Goal: Task Accomplishment & Management: Complete application form

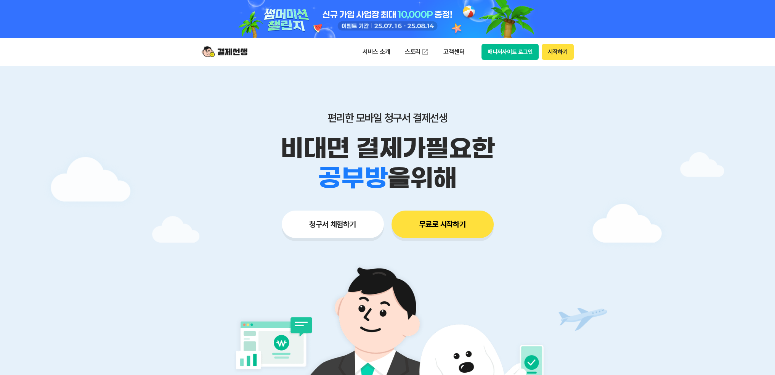
click at [523, 45] on button "매니저사이트 로그인" at bounding box center [510, 52] width 58 height 16
click at [346, 216] on button "청구서 체험하기" at bounding box center [333, 223] width 102 height 27
click at [302, 236] on button "청구서 체험하기" at bounding box center [333, 223] width 102 height 27
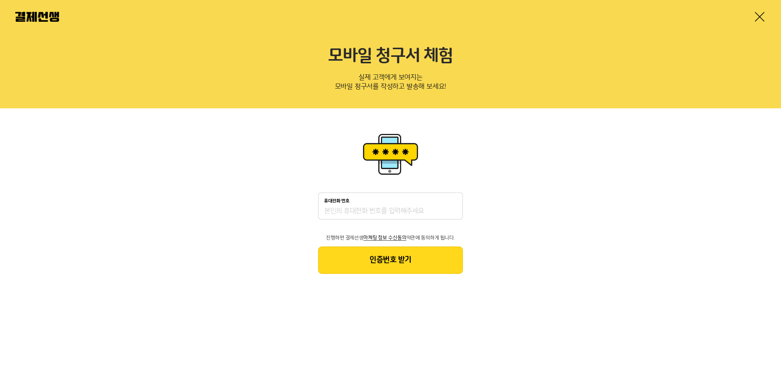
drag, startPoint x: 0, startPoint y: 0, endPoint x: 338, endPoint y: 213, distance: 399.7
click at [337, 213] on input "휴대전화 번호" at bounding box center [390, 211] width 133 height 9
type input "01022032082"
click at [368, 257] on button "인증번호 받기" at bounding box center [390, 259] width 145 height 27
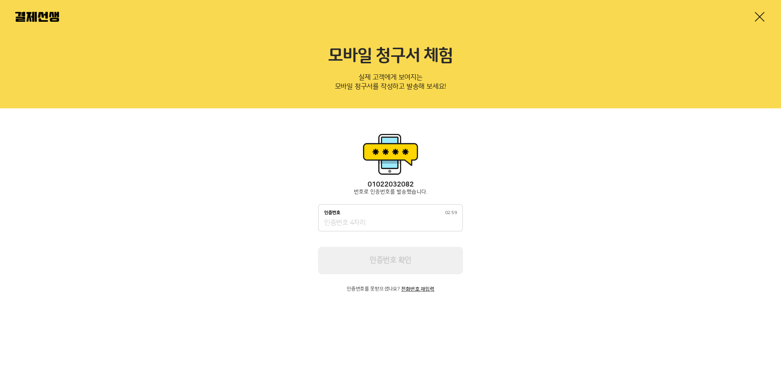
click at [374, 228] on div "인증번호 02:59" at bounding box center [390, 217] width 145 height 27
click at [375, 226] on input "인증번호 02:59" at bounding box center [390, 222] width 133 height 9
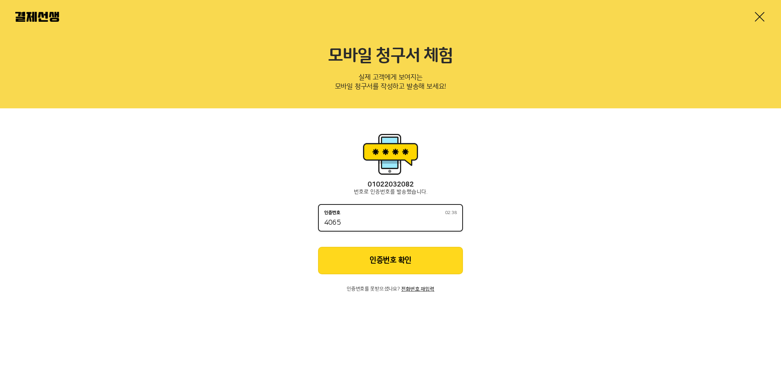
type input "4065"
click at [348, 260] on button "인증번호 확인" at bounding box center [390, 260] width 145 height 27
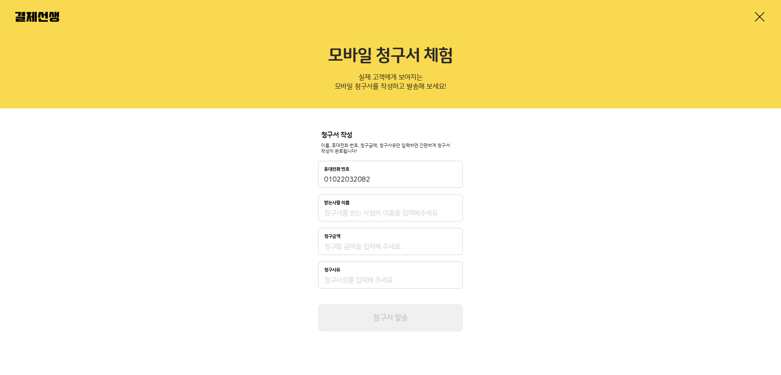
click at [340, 215] on input "받는사람 이름" at bounding box center [390, 213] width 133 height 9
type input "C"
type input "[PERSON_NAME]"
type input "0"
type input "50,000"
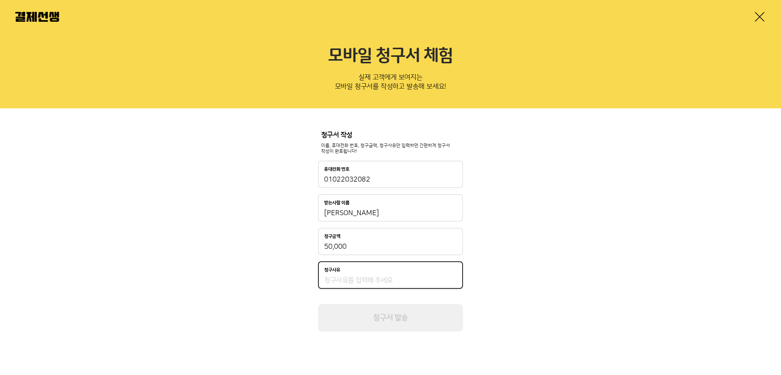
type input "ㅔ"
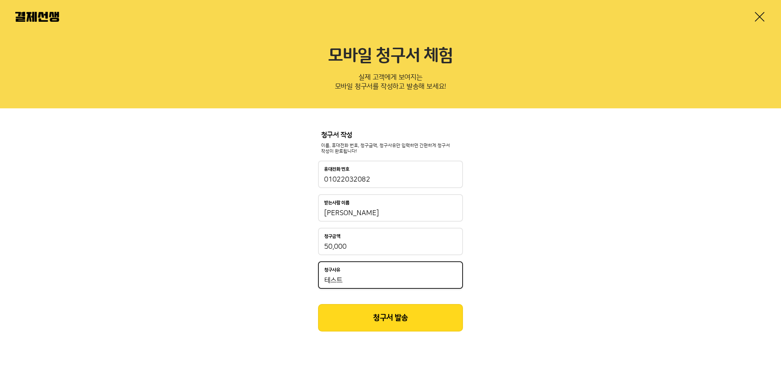
type input "테스트"
click at [374, 317] on button "청구서 발송" at bounding box center [390, 317] width 145 height 27
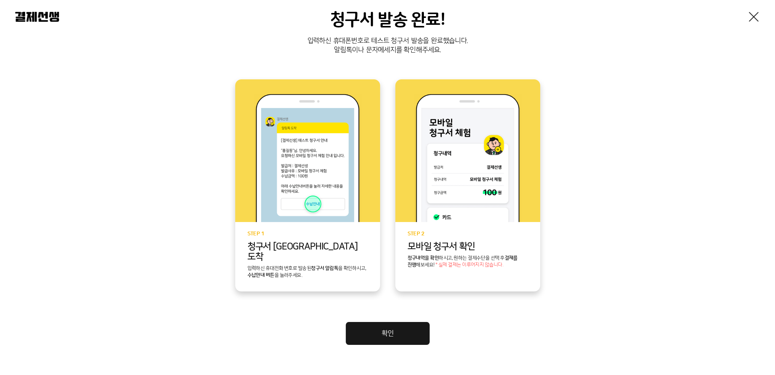
scroll to position [119, 0]
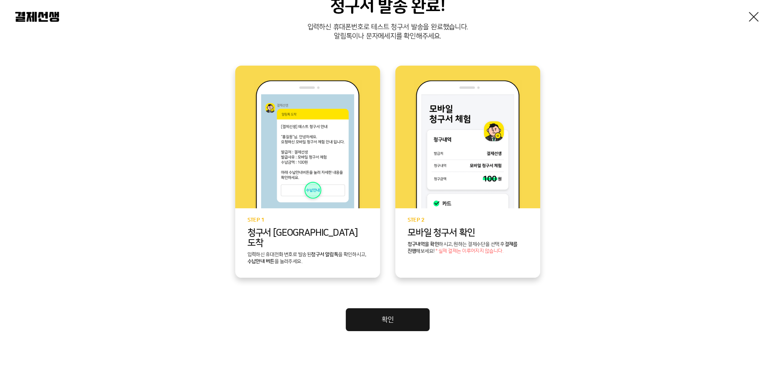
click at [414, 311] on link "확인" at bounding box center [388, 319] width 84 height 23
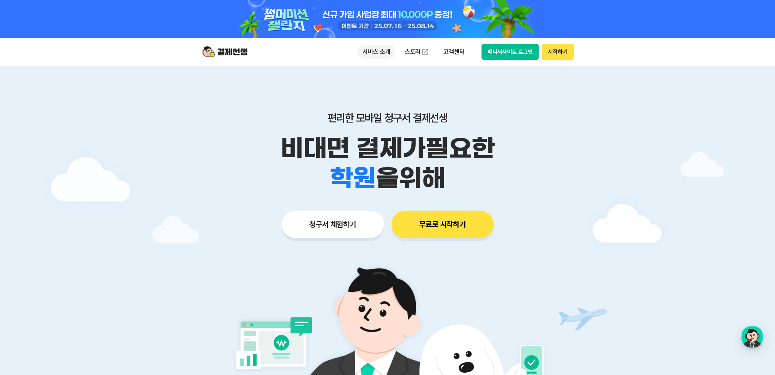
click at [375, 53] on p "서비스 소개" at bounding box center [376, 52] width 39 height 14
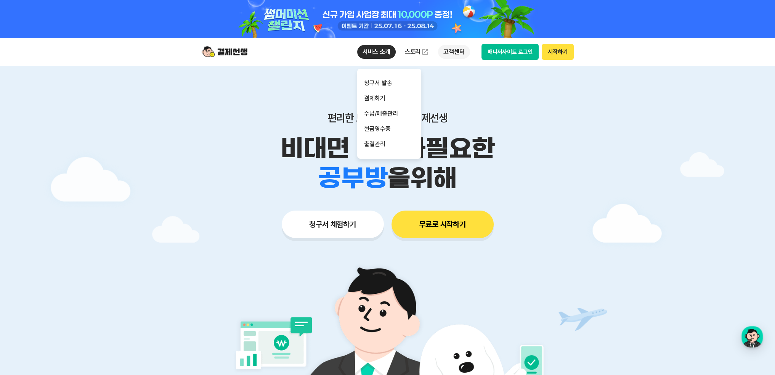
click at [443, 49] on p "고객센터" at bounding box center [454, 52] width 32 height 14
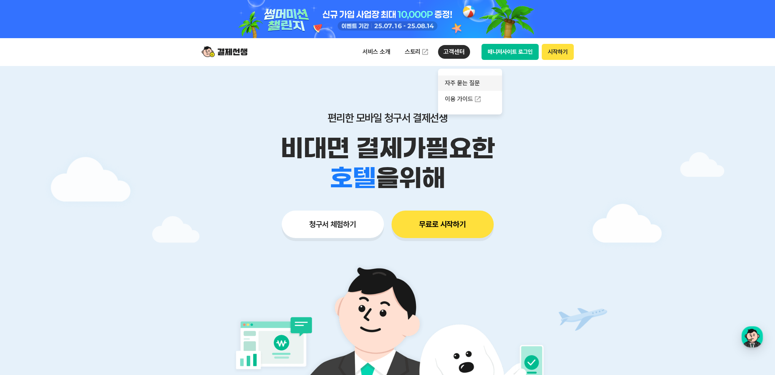
click at [452, 82] on link "자주 묻는 질문" at bounding box center [470, 82] width 64 height 15
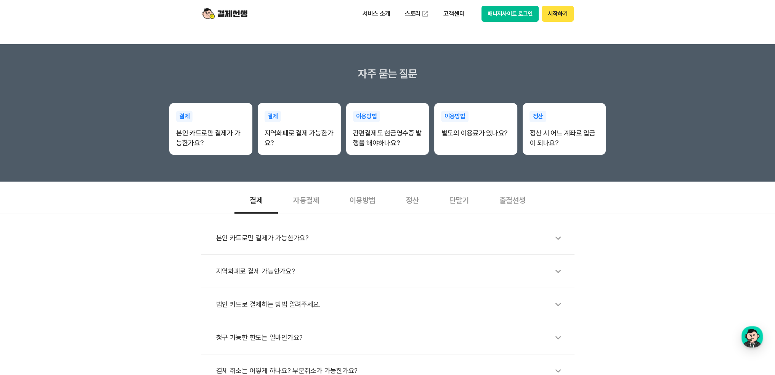
scroll to position [101, 0]
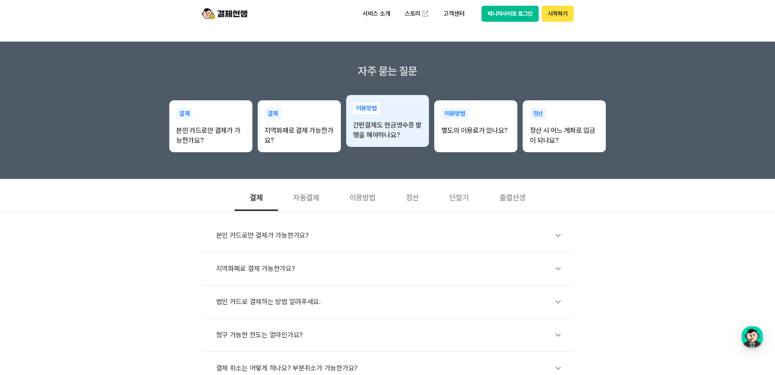
click at [378, 132] on p "간편결제도 현금영수증 발행을 해야하나요?" at bounding box center [387, 130] width 69 height 20
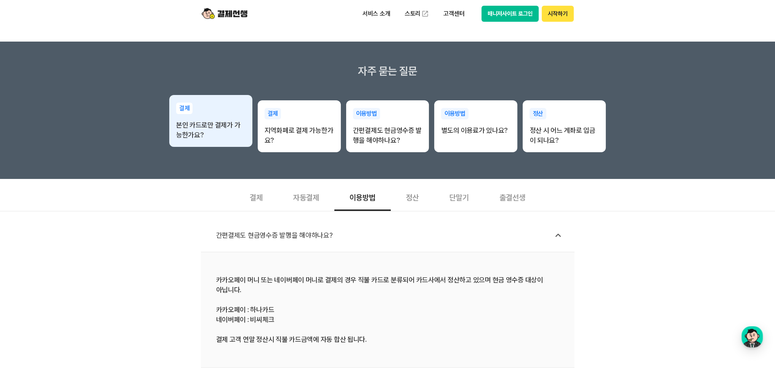
click at [204, 137] on p "본인 카드로만 결제가 가능한가요?" at bounding box center [210, 130] width 69 height 20
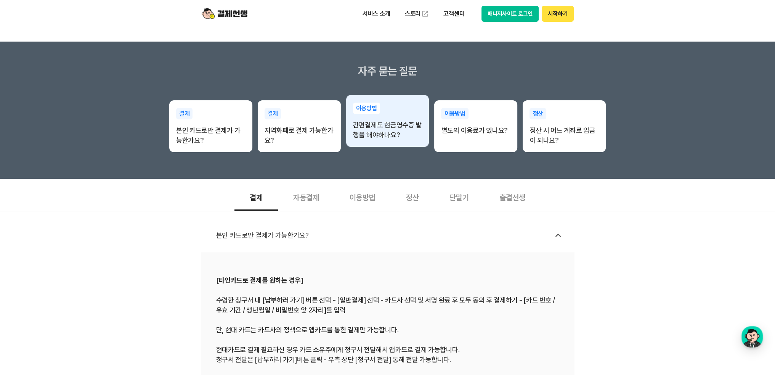
click at [406, 116] on div "이용방법 간편결제도 현금영수증 발행을 해야하나요?" at bounding box center [387, 121] width 83 height 53
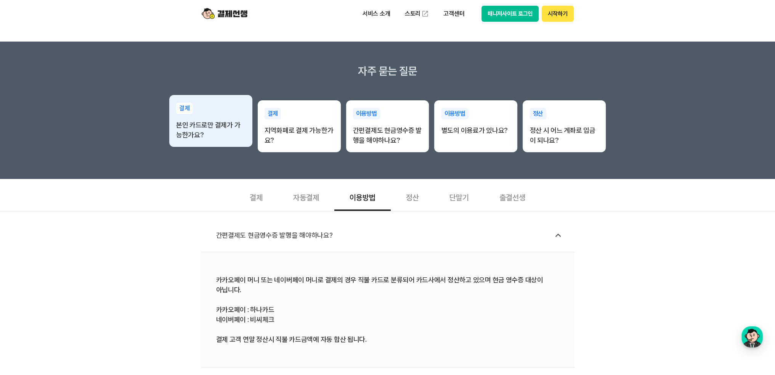
click at [224, 124] on p "본인 카드로만 결제가 가능한가요?" at bounding box center [210, 130] width 69 height 20
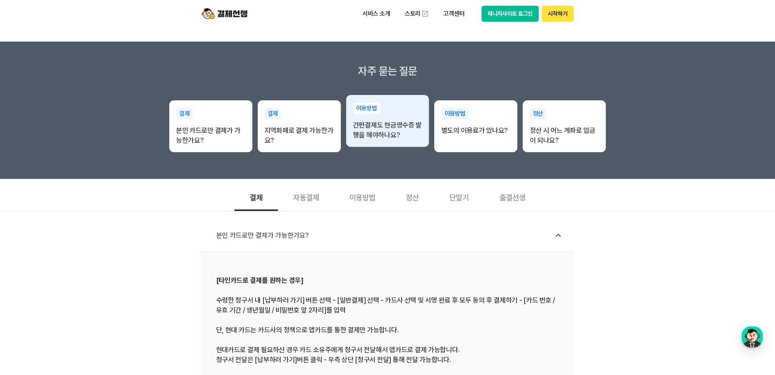
click at [411, 132] on p "간편결제도 현금영수증 발행을 해야하나요?" at bounding box center [387, 130] width 69 height 20
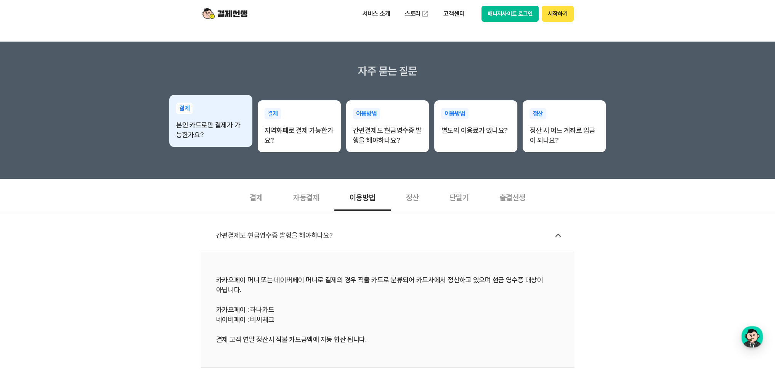
click at [189, 132] on p "본인 카드로만 결제가 가능한가요?" at bounding box center [210, 130] width 69 height 20
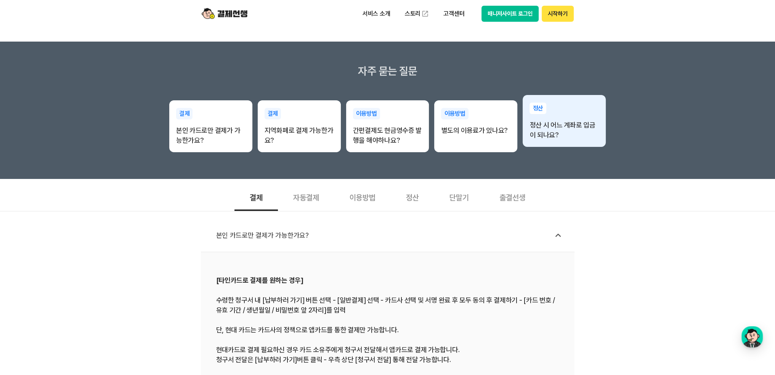
click at [540, 124] on p "정산 시 어느 계좌로 입금이 되나요?" at bounding box center [563, 130] width 69 height 20
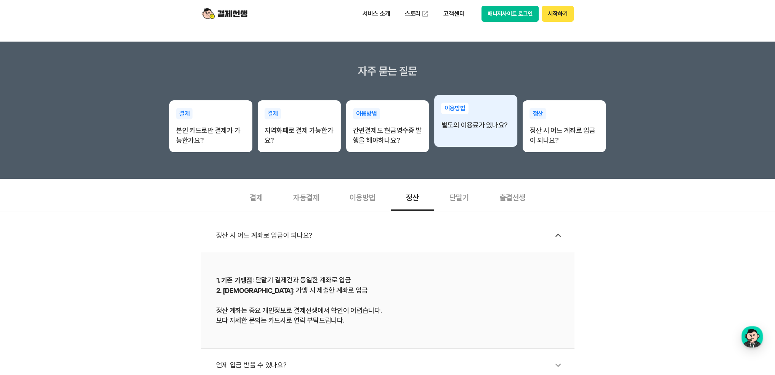
click at [477, 134] on div "이용방법 별도의 이용료가 있나요?" at bounding box center [475, 116] width 83 height 43
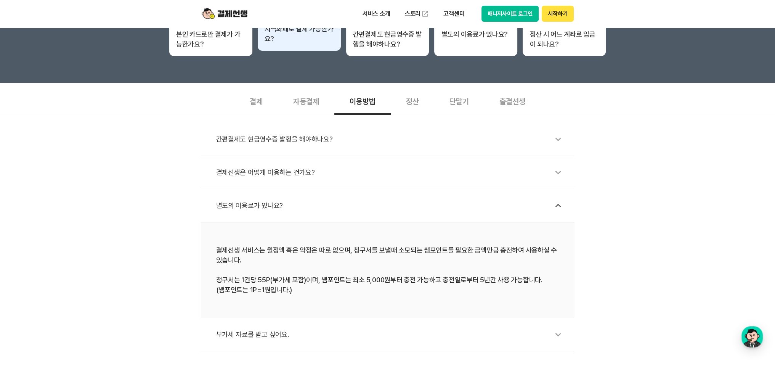
scroll to position [203, 0]
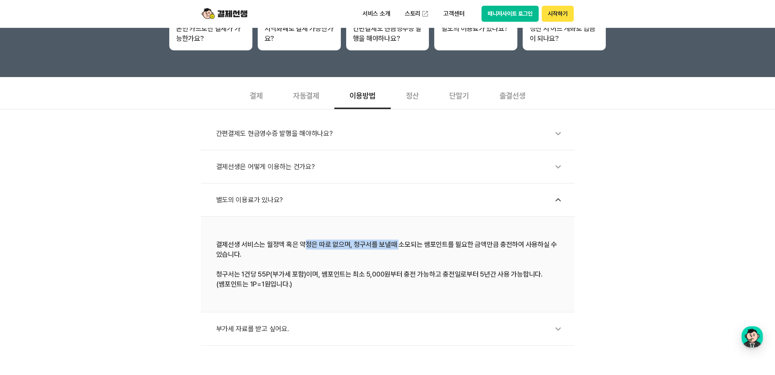
drag, startPoint x: 331, startPoint y: 246, endPoint x: 395, endPoint y: 247, distance: 63.3
click at [395, 247] on div "결제선생 서비스는 월정액 혹은 약정은 따로 없으며, 청구서를 보낼때 소모되는 쌤포인트를 필요한 금액만큼 충전하여 사용하실 수 있습니다. 청구서…" at bounding box center [387, 264] width 343 height 50
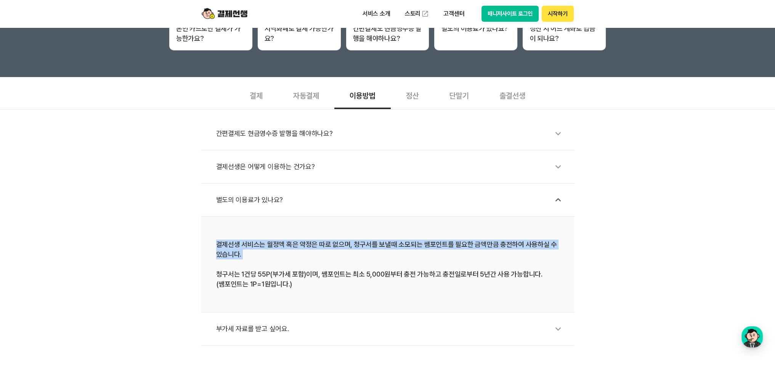
click at [395, 247] on div "결제선생 서비스는 월정액 혹은 약정은 따로 없으며, 청구서를 보낼때 소모되는 쌤포인트를 필요한 금액만큼 충전하여 사용하실 수 있습니다. 청구서…" at bounding box center [387, 264] width 343 height 50
click at [224, 251] on div "결제선생 서비스는 월정액 혹은 약정은 따로 없으며, 청구서를 보낼때 소모되는 쌤포인트를 필요한 금액만큼 충전하여 사용하실 수 있습니다. 청구서…" at bounding box center [387, 264] width 343 height 50
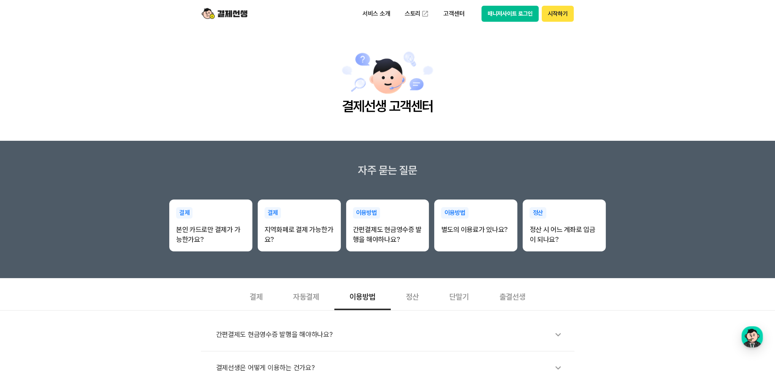
scroll to position [0, 0]
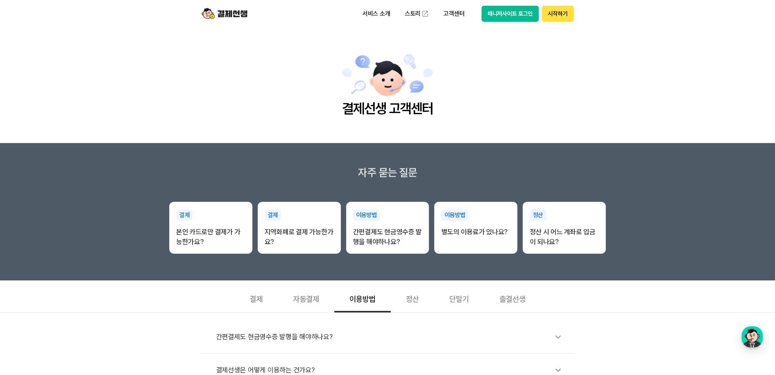
click at [516, 16] on button "매니저사이트 로그인" at bounding box center [510, 14] width 58 height 16
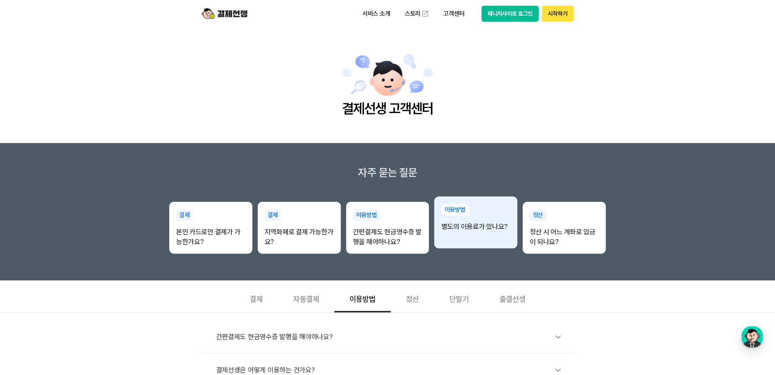
click at [465, 234] on div "이용방법 별도의 이용료가 있나요?" at bounding box center [475, 217] width 83 height 43
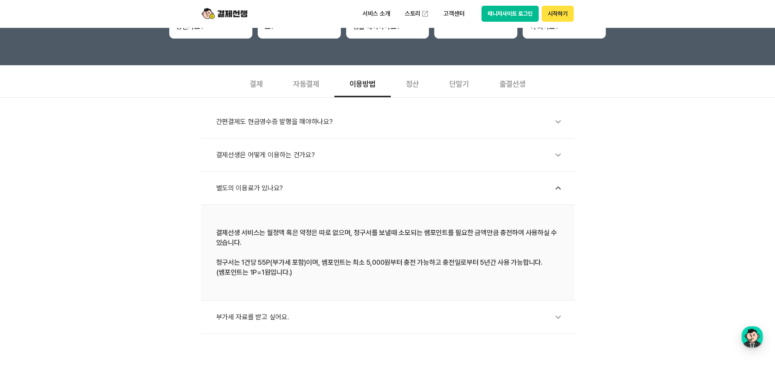
scroll to position [305, 0]
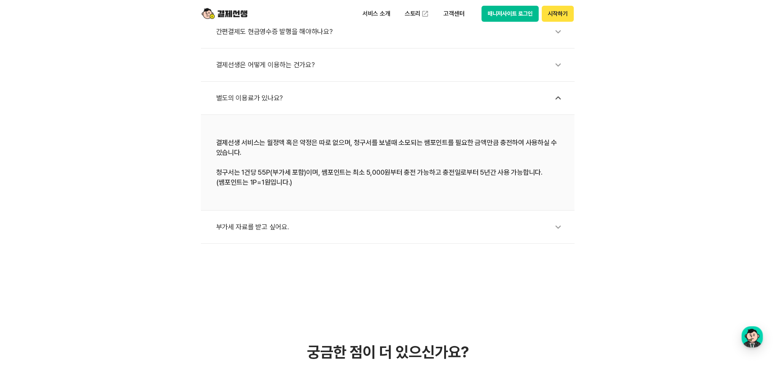
click at [554, 226] on icon at bounding box center [558, 227] width 18 height 18
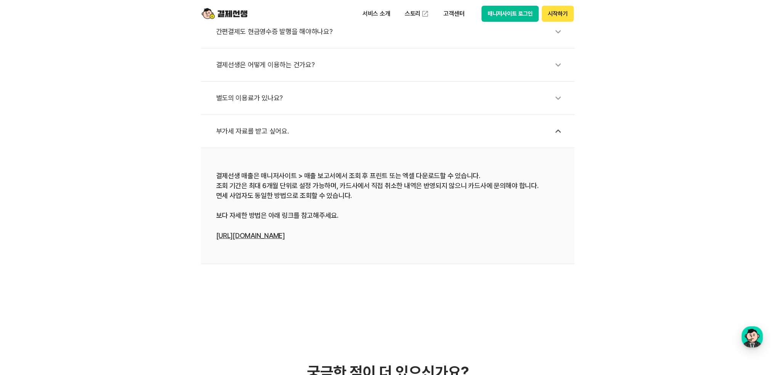
click at [296, 105] on div "별도의 이용료가 있나요?" at bounding box center [391, 98] width 351 height 18
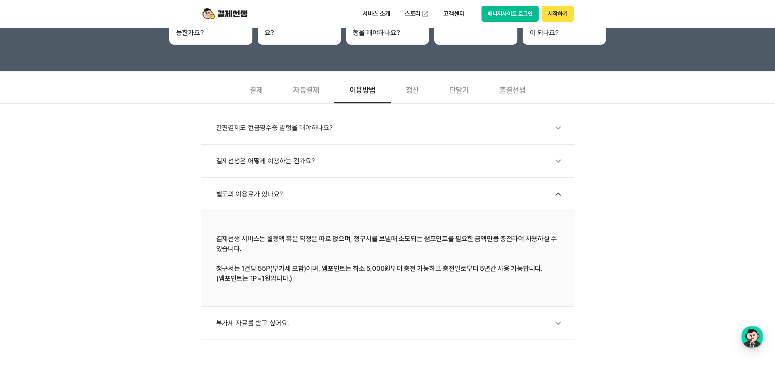
scroll to position [203, 0]
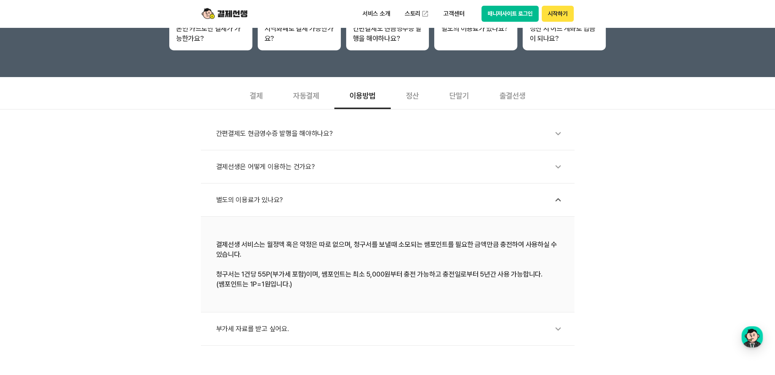
click at [297, 169] on div "결제선생은 어떻게 이용하는 건가요?" at bounding box center [391, 167] width 351 height 18
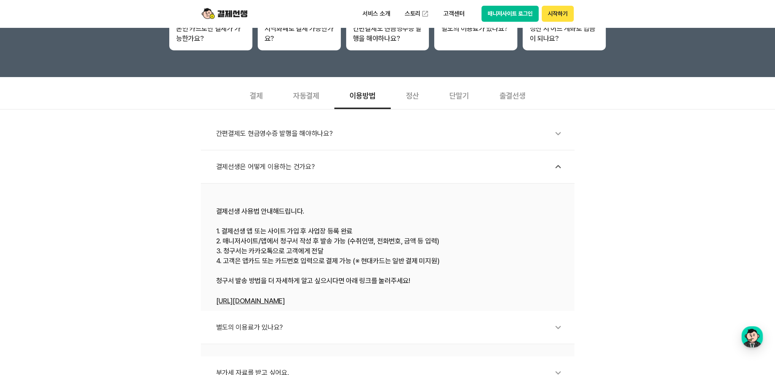
click at [303, 125] on div "간편결제도 현금영수증 발행을 해야하나요?" at bounding box center [391, 134] width 351 height 18
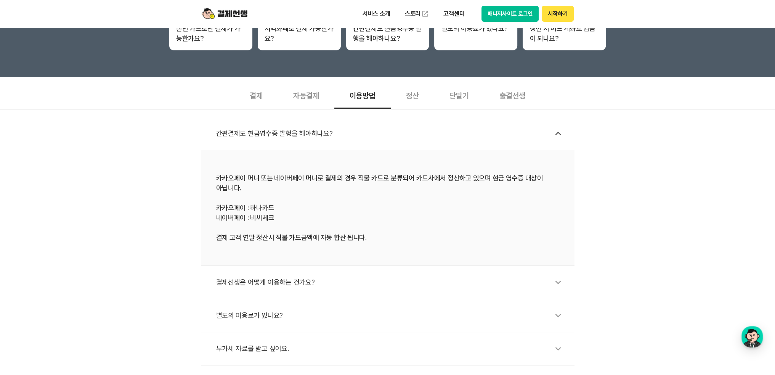
click at [413, 84] on div "정산" at bounding box center [412, 95] width 43 height 28
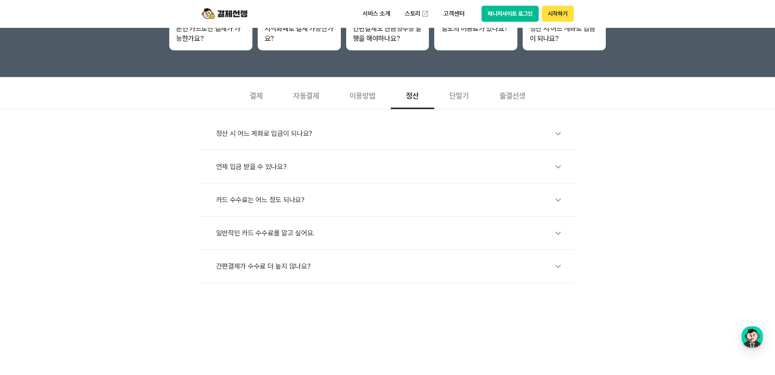
click at [252, 96] on div "결제" at bounding box center [255, 95] width 43 height 28
click at [321, 102] on div "자동결제" at bounding box center [306, 95] width 56 height 28
click at [317, 137] on div "자동결제 등록 어떻게 하나요?" at bounding box center [391, 134] width 351 height 18
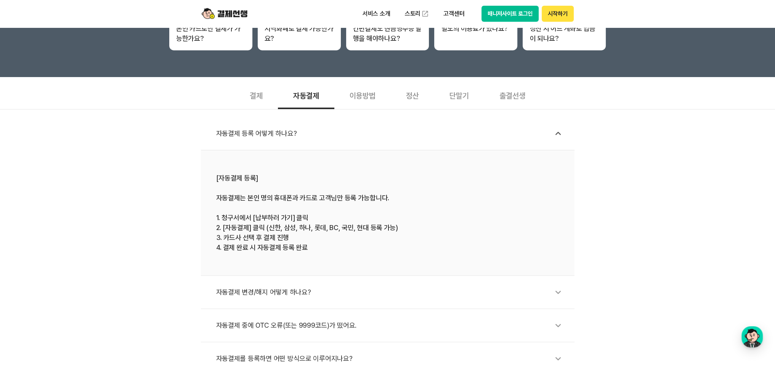
click at [353, 97] on div "이용방법" at bounding box center [362, 95] width 56 height 28
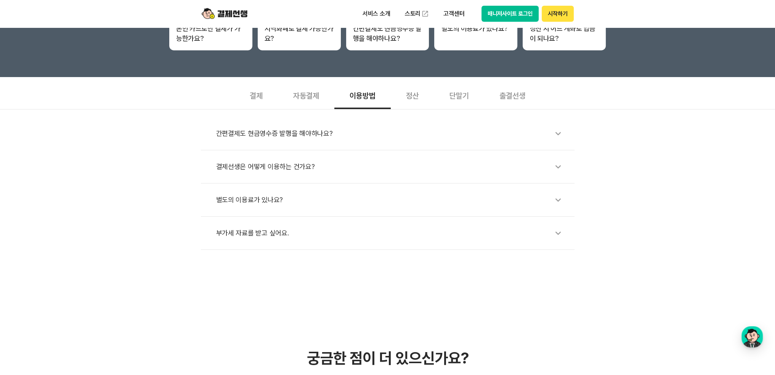
click at [323, 99] on div "자동결제" at bounding box center [306, 95] width 56 height 28
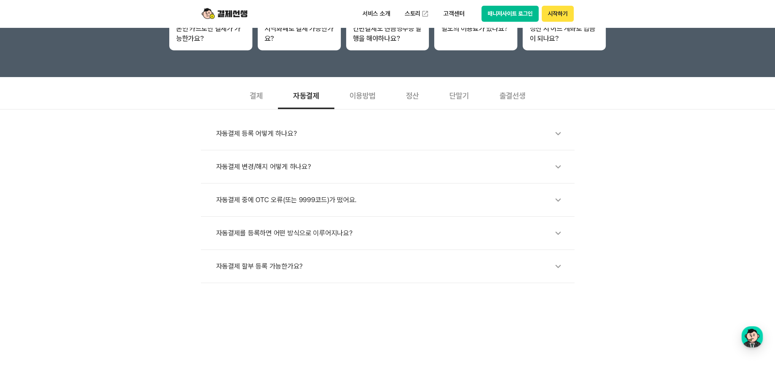
click at [349, 111] on div "자동결제 등록 어떻게 하나요? 자동결제 변경/해지 어떻게 하나요? 자동결제 중에 OTC 오류(또는 9999코드)가 떴어요. 자동결제를 등록하면…" at bounding box center [387, 196] width 775 height 174
click at [355, 95] on div "이용방법" at bounding box center [362, 95] width 56 height 28
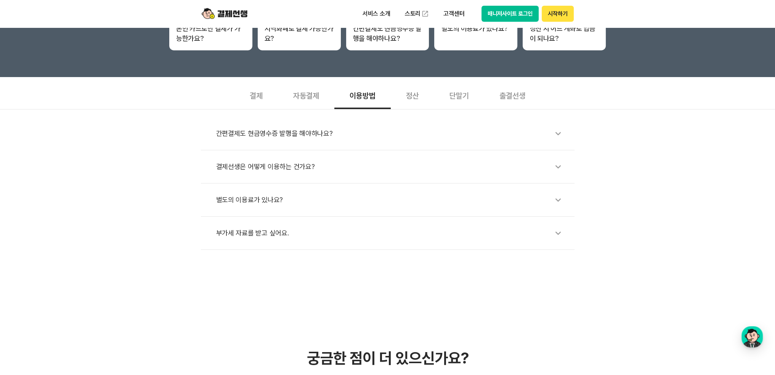
click at [413, 91] on div "정산" at bounding box center [412, 95] width 43 height 28
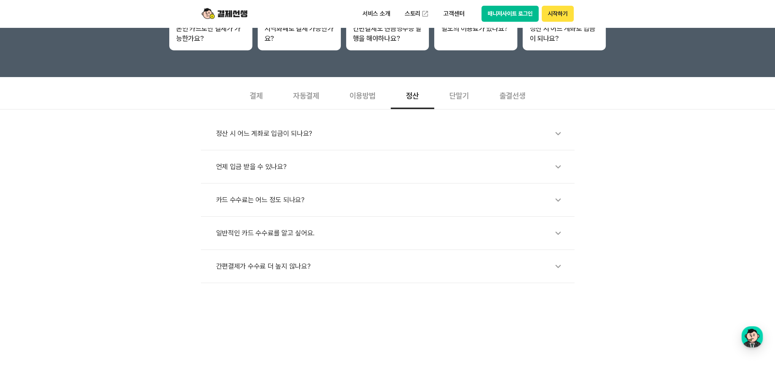
click at [304, 204] on div "카드 수수료는 어느 정도 되나요?" at bounding box center [391, 200] width 351 height 18
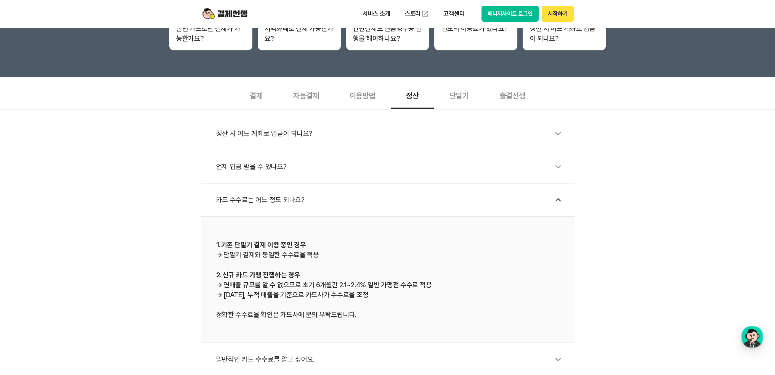
click at [304, 204] on div "카드 수수료는 어느 정도 되나요?" at bounding box center [391, 200] width 351 height 18
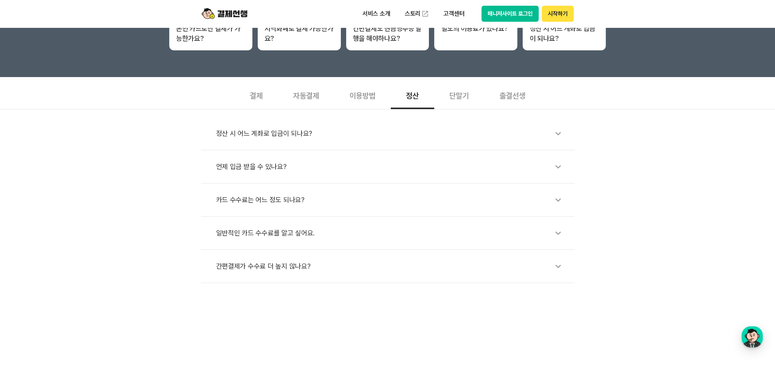
click at [286, 233] on div "일반적인 카드 수수료를 알고 싶어요." at bounding box center [391, 233] width 351 height 18
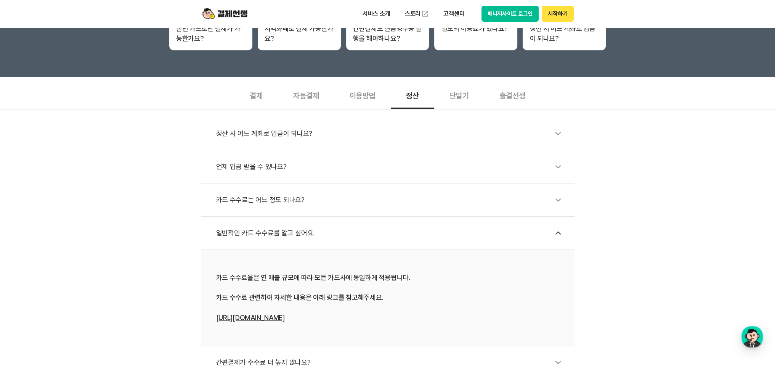
click at [286, 233] on div "일반적인 카드 수수료를 알고 싶어요." at bounding box center [391, 233] width 351 height 18
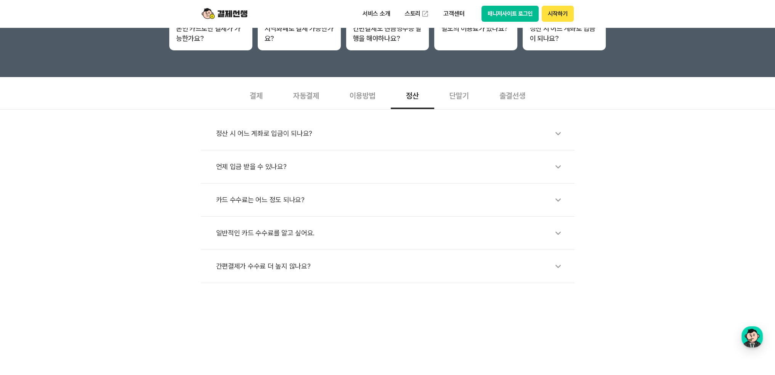
click at [286, 233] on div "일반적인 카드 수수료를 알고 싶어요." at bounding box center [391, 233] width 351 height 18
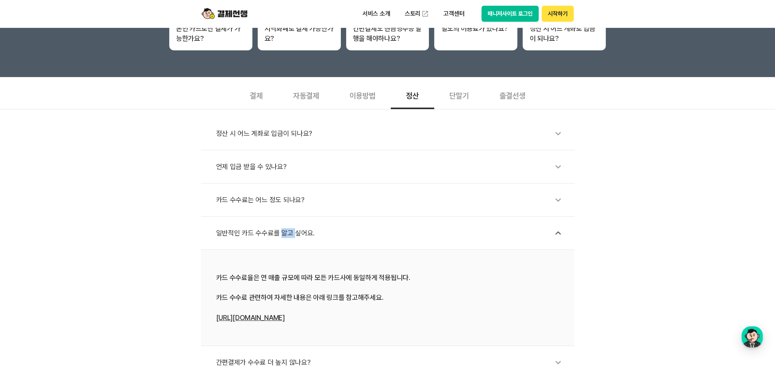
click at [286, 233] on div "일반적인 카드 수수료를 알고 싶어요." at bounding box center [391, 233] width 351 height 18
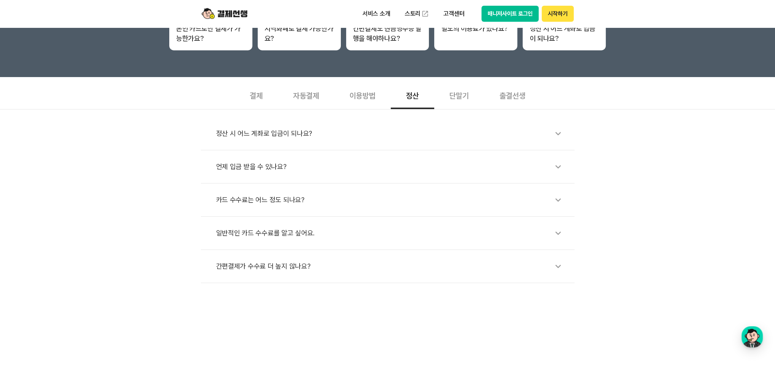
click at [274, 261] on div "간편결제가 수수료 더 높지 않나요?" at bounding box center [391, 266] width 351 height 18
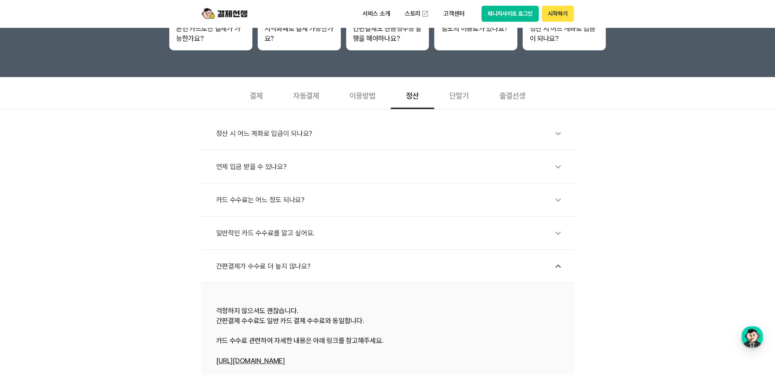
click at [274, 261] on div "간편결제가 수수료 더 높지 않나요?" at bounding box center [391, 266] width 351 height 18
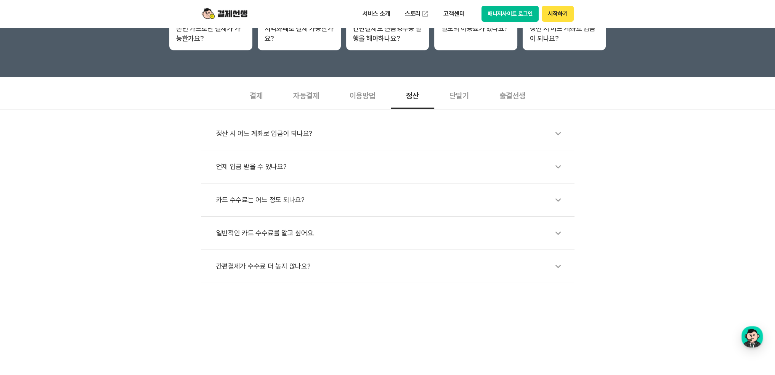
click at [281, 169] on div "언제 입금 받을 수 있나요?" at bounding box center [391, 167] width 351 height 18
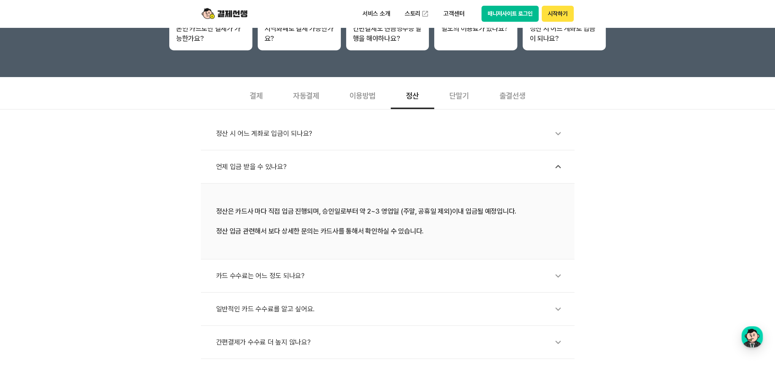
click at [515, 96] on div "출결선생" at bounding box center [512, 95] width 56 height 28
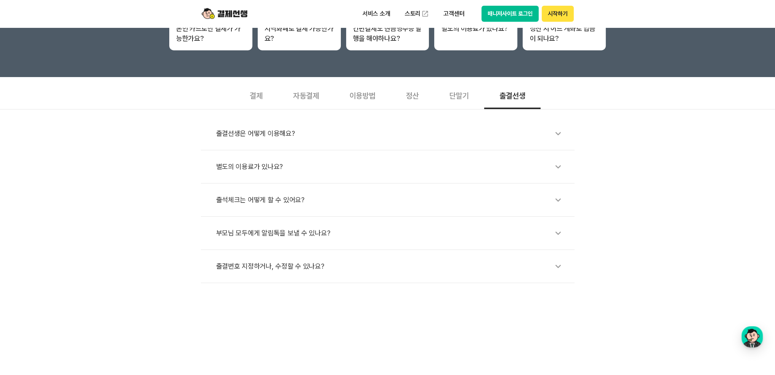
click at [403, 123] on li "출결선생은 어떻게 이용해요?" at bounding box center [388, 133] width 374 height 33
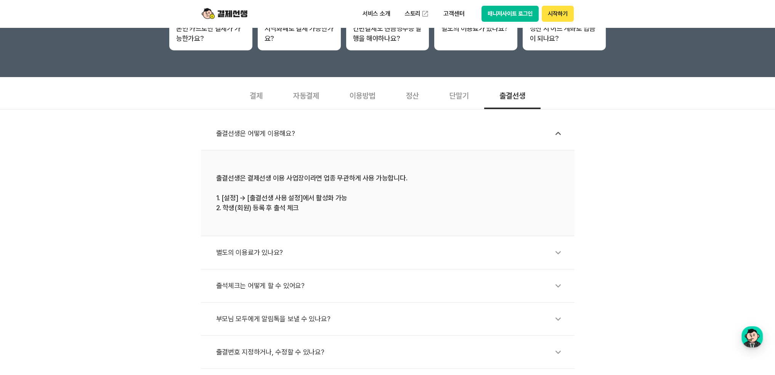
click at [269, 270] on li "출석체크는 어떻게 할 수 있어요?" at bounding box center [388, 285] width 374 height 33
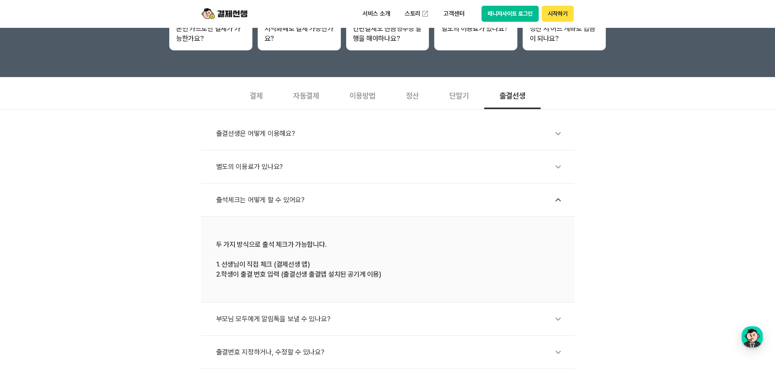
click at [452, 99] on div "단말기" at bounding box center [459, 95] width 50 height 28
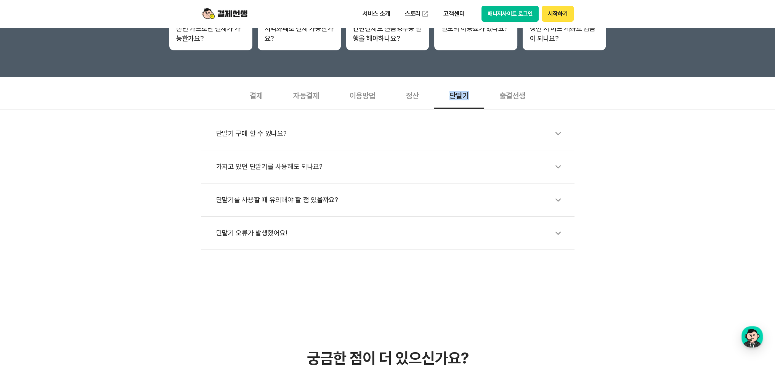
click at [452, 99] on div "단말기" at bounding box center [459, 95] width 50 height 28
click at [257, 235] on div "단말기 오류가 발생했어요!" at bounding box center [391, 233] width 351 height 18
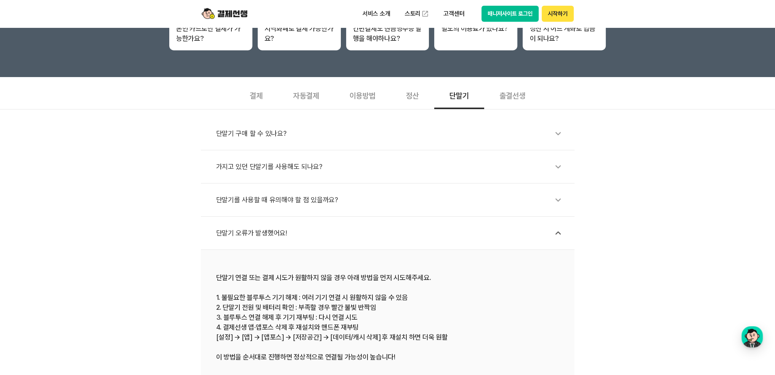
click at [353, 93] on div "이용방법" at bounding box center [362, 95] width 56 height 28
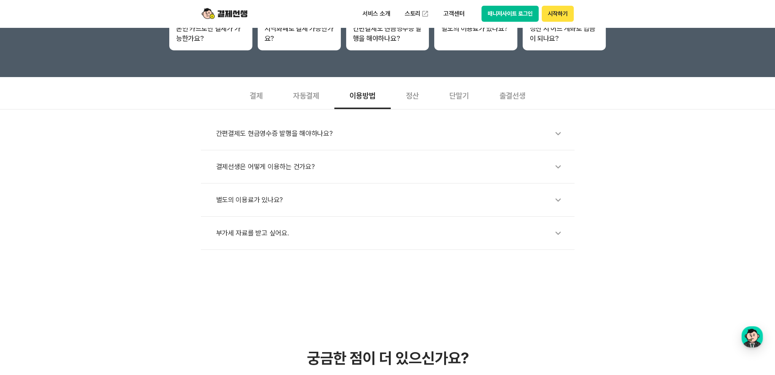
click at [325, 95] on div "자동결제" at bounding box center [306, 95] width 56 height 28
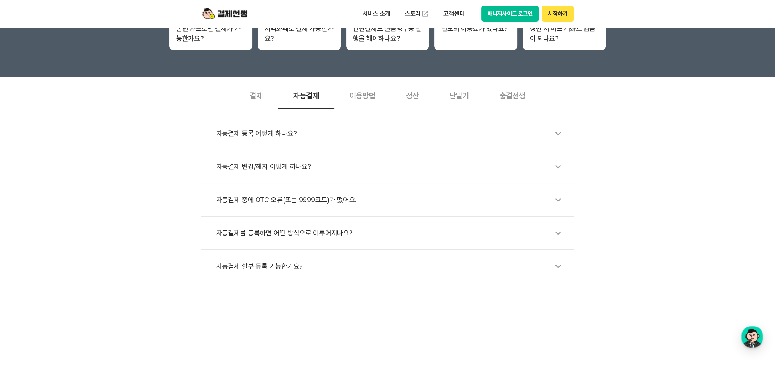
click at [233, 268] on div "자동결제 할부 등록 가능한가요?" at bounding box center [391, 266] width 351 height 18
click at [241, 237] on div "자동결제를 등록하면 어떤 방식으로 이루어지나요?" at bounding box center [391, 233] width 351 height 18
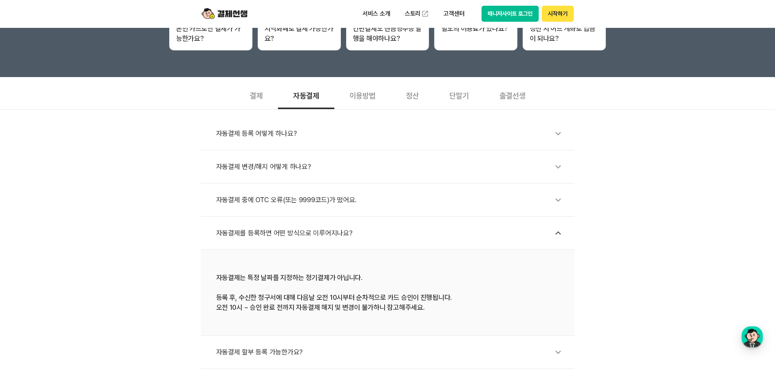
click at [259, 91] on div "결제" at bounding box center [255, 95] width 43 height 28
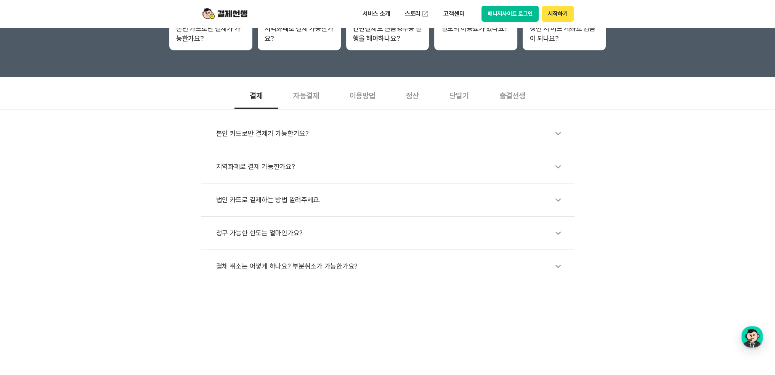
scroll to position [0, 0]
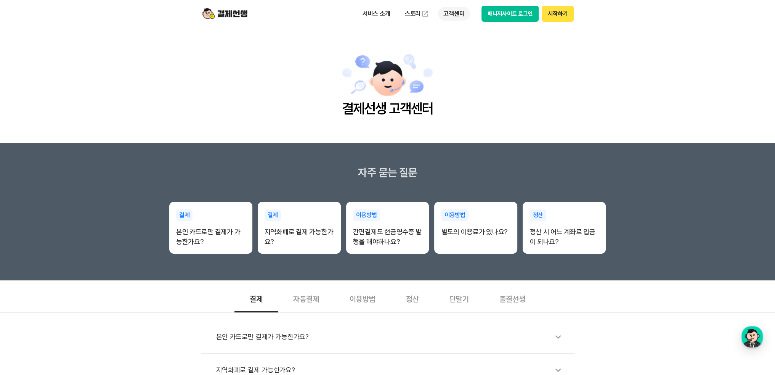
click at [449, 14] on p "고객센터" at bounding box center [454, 14] width 32 height 14
click at [452, 58] on link "이용 가이드" at bounding box center [470, 61] width 64 height 17
click at [390, 17] on p "서비스 소개" at bounding box center [376, 14] width 39 height 14
